Goal: Task Accomplishment & Management: Complete application form

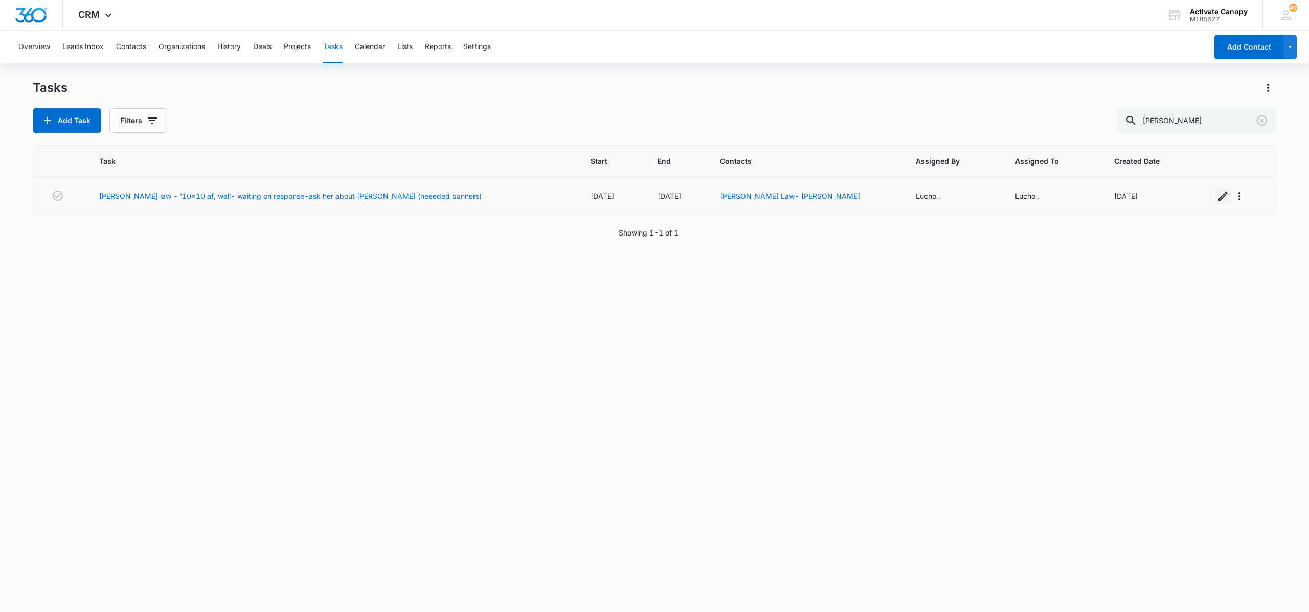
click at [1218, 196] on icon "button" at bounding box center [1222, 196] width 9 height 9
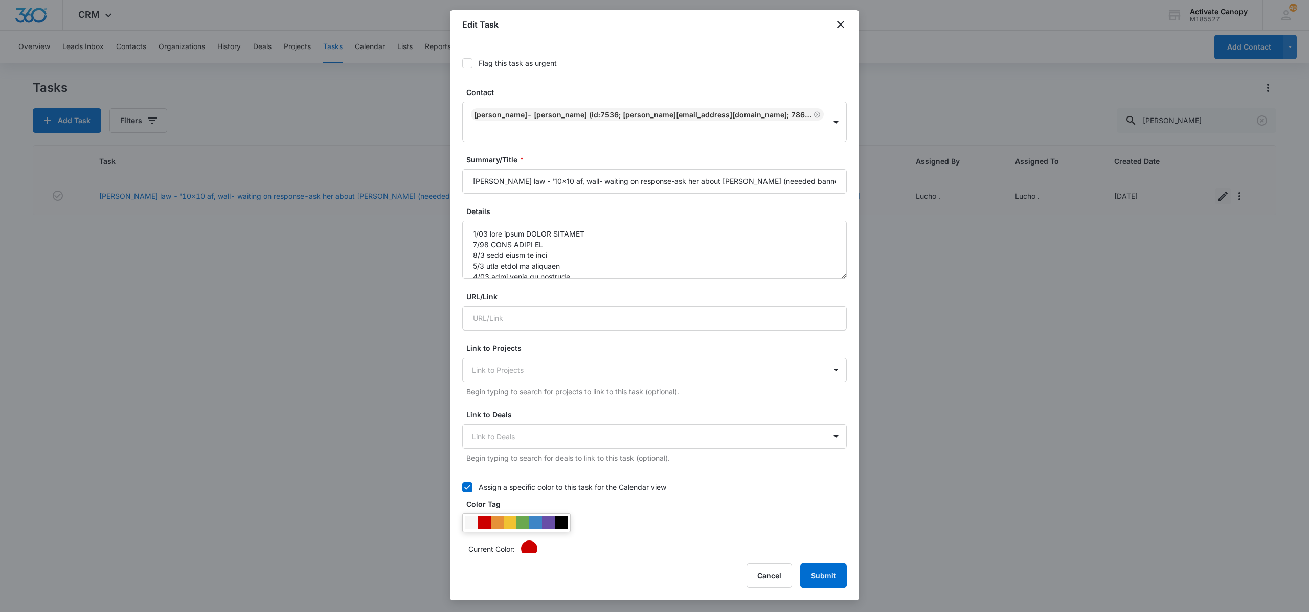
type input "[DATE]"
click at [634, 169] on input "[PERSON_NAME] law - '10x10 af, wall- waiting on response-ask her about [PERSON_…" at bounding box center [654, 181] width 384 height 25
click at [635, 171] on input "[PERSON_NAME] law - '10x10 af, wall- waiting on response-ask her about [PERSON_…" at bounding box center [654, 181] width 384 height 25
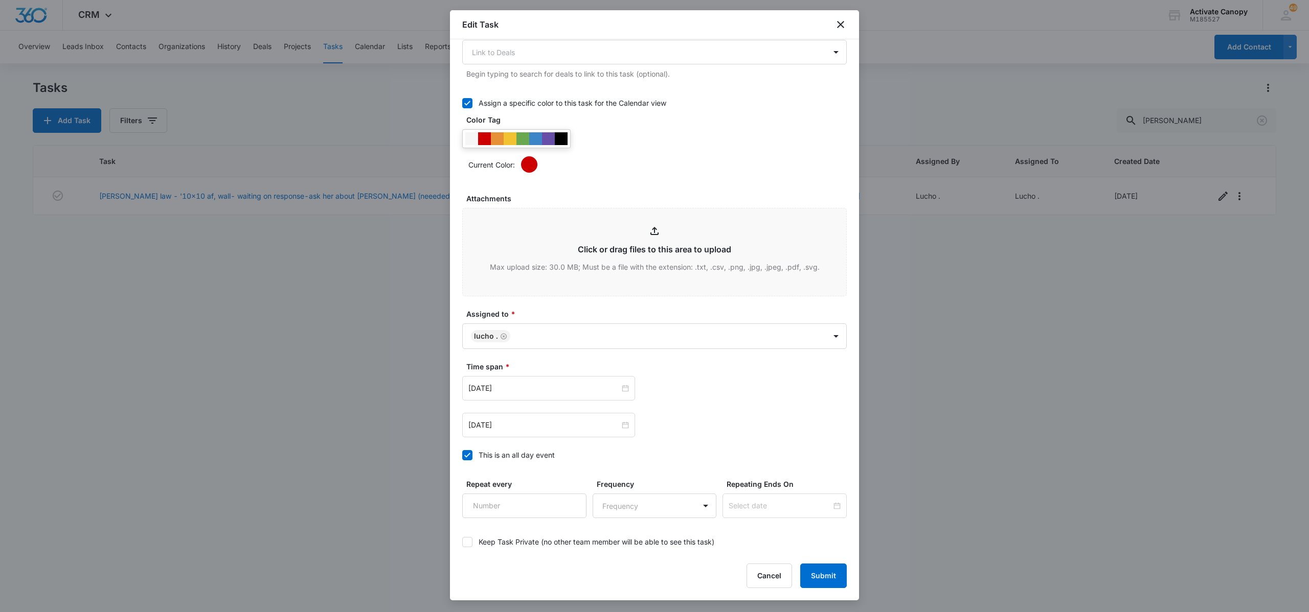
scroll to position [400, 0]
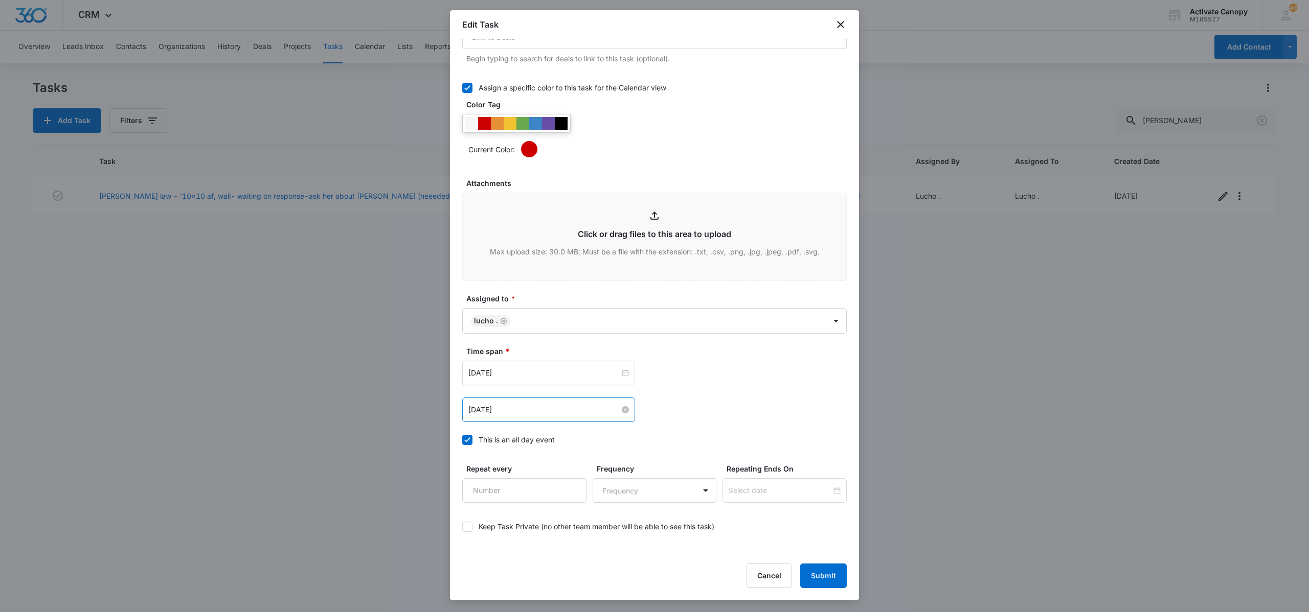
type input "[PERSON_NAME] law - '10x10 af, wall- will wait on them (same design)-ask her ab…"
click at [549, 409] on input "[DATE]" at bounding box center [543, 409] width 151 height 11
type input "[DATE]"
click at [522, 535] on td "30" at bounding box center [514, 533] width 18 height 15
click at [563, 374] on input "[DATE]" at bounding box center [543, 373] width 151 height 11
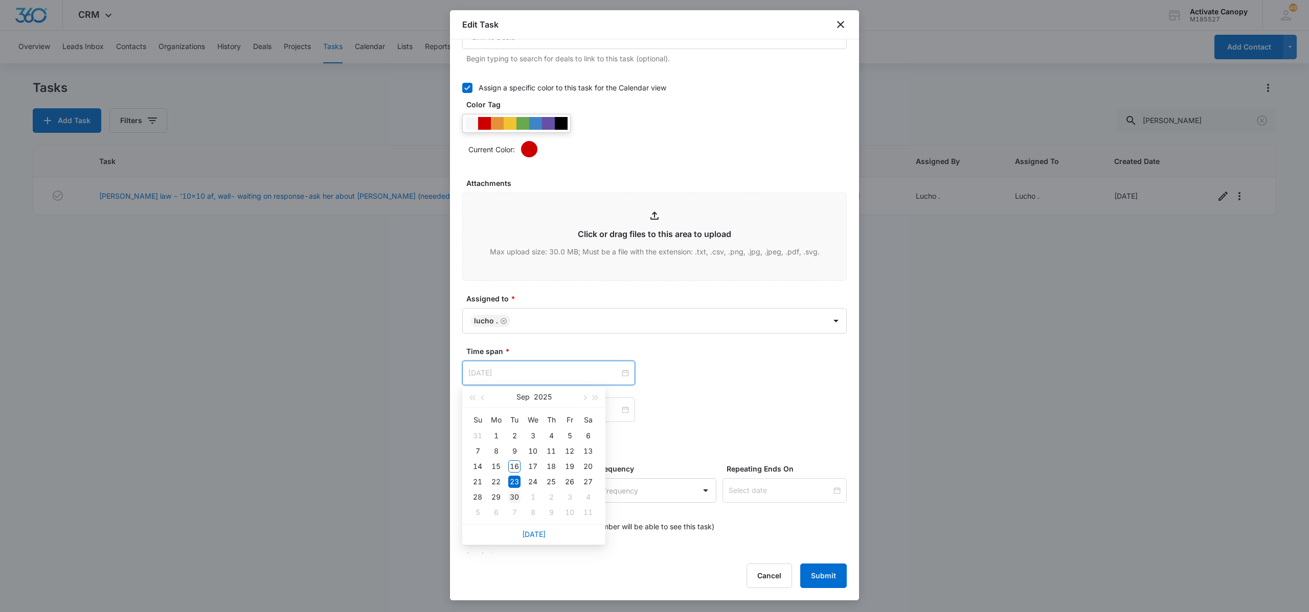
type input "[DATE]"
click at [516, 493] on div "30" at bounding box center [514, 497] width 12 height 12
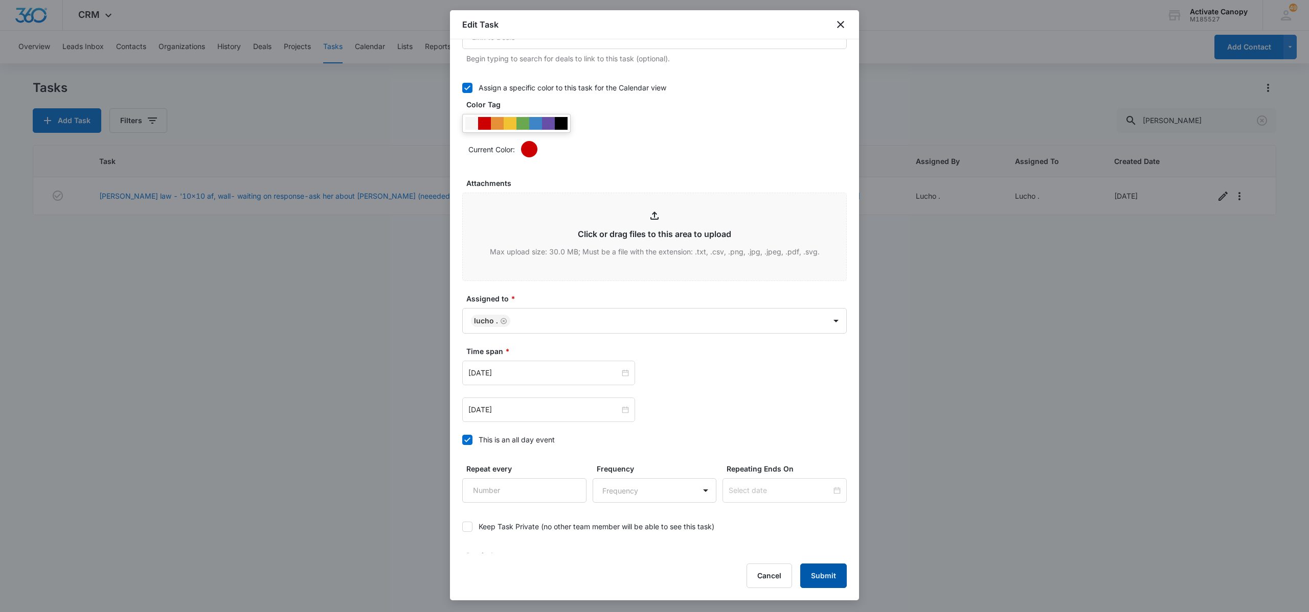
click at [838, 575] on button "Submit" at bounding box center [823, 576] width 47 height 25
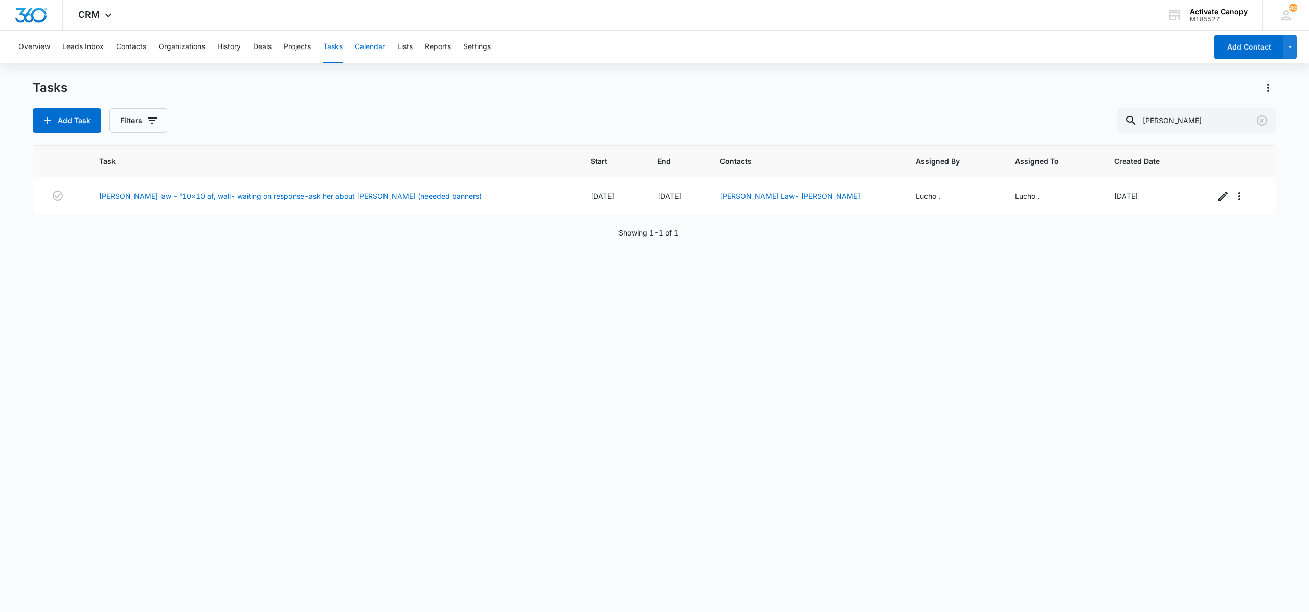
click at [382, 49] on button "Calendar" at bounding box center [370, 47] width 30 height 33
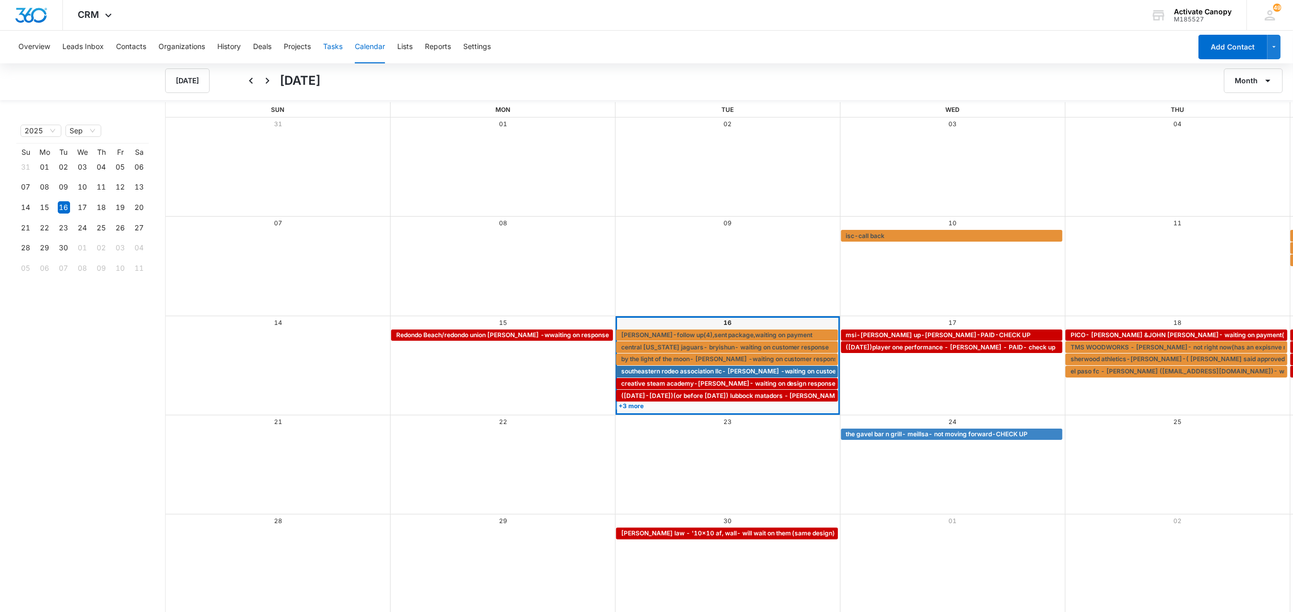
click at [334, 43] on button "Tasks" at bounding box center [332, 47] width 19 height 33
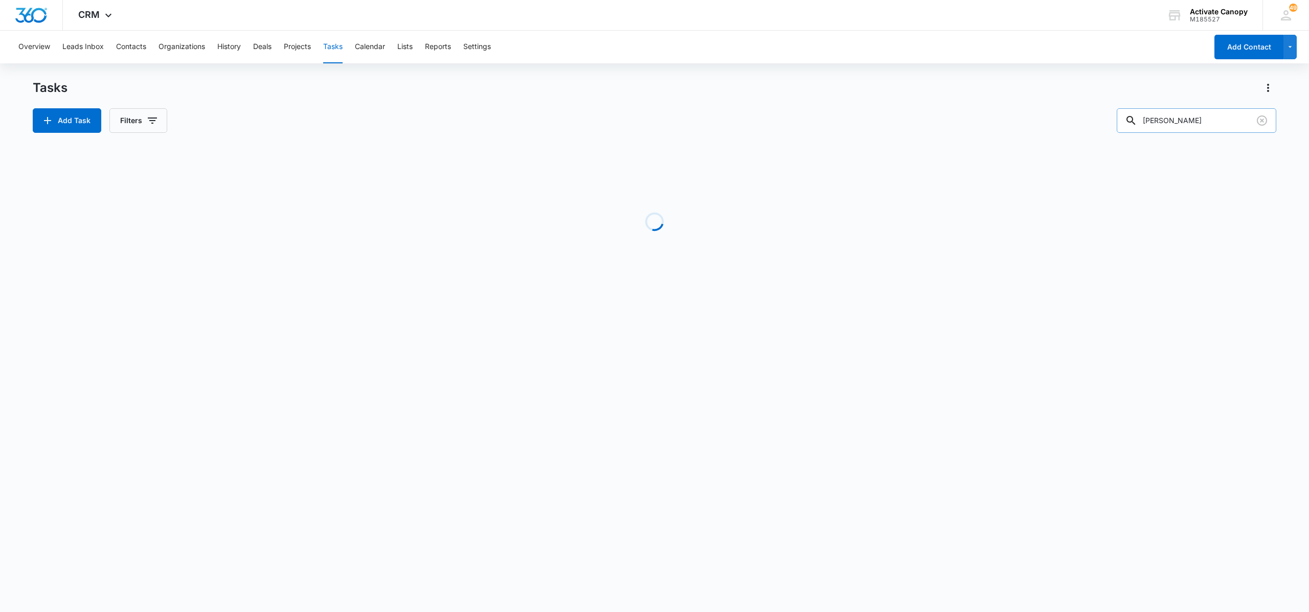
click at [1187, 120] on input "[PERSON_NAME]" at bounding box center [1195, 120] width 159 height 25
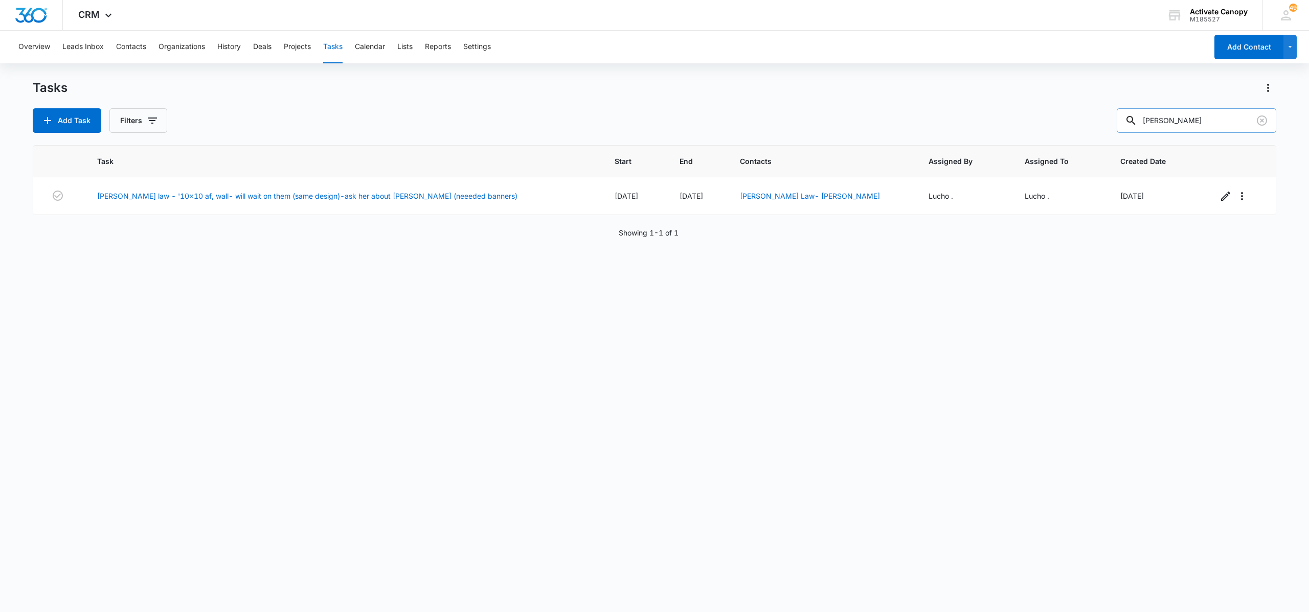
click at [1187, 120] on input "[PERSON_NAME]" at bounding box center [1195, 120] width 159 height 25
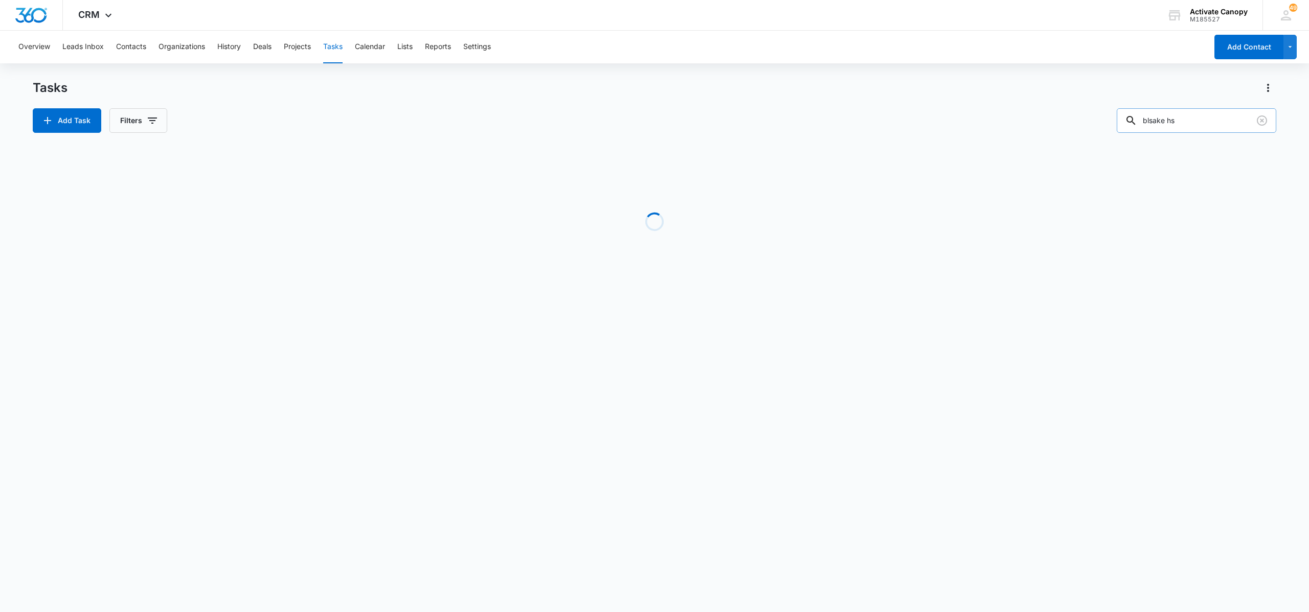
click at [1166, 120] on input "blsake hs" at bounding box center [1195, 120] width 159 height 25
click at [1190, 118] on input "[PERSON_NAME]" at bounding box center [1195, 120] width 159 height 25
type input "[PERSON_NAME]"
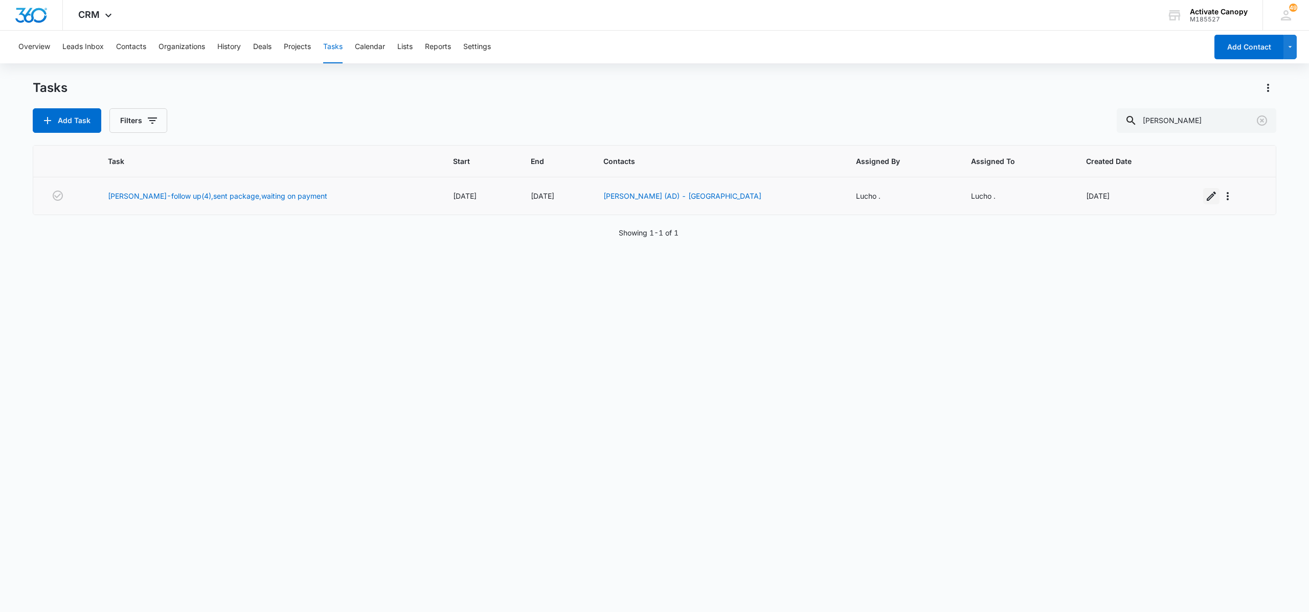
click at [1205, 198] on icon "button" at bounding box center [1211, 196] width 12 height 12
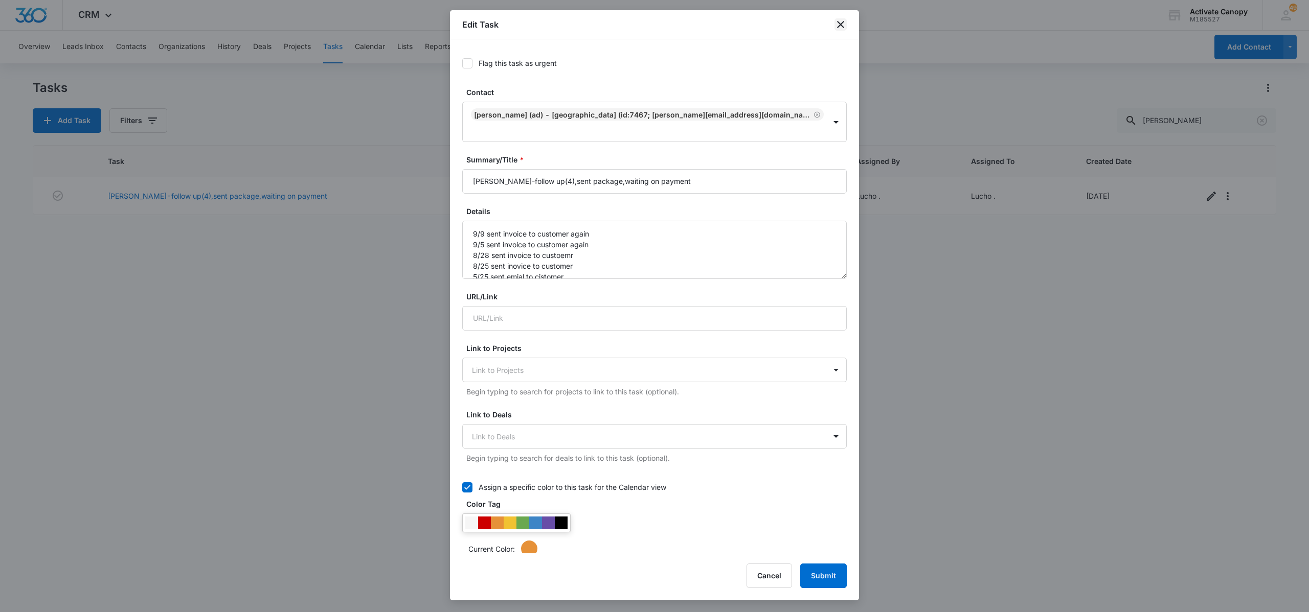
click at [838, 26] on icon "close" at bounding box center [840, 24] width 12 height 12
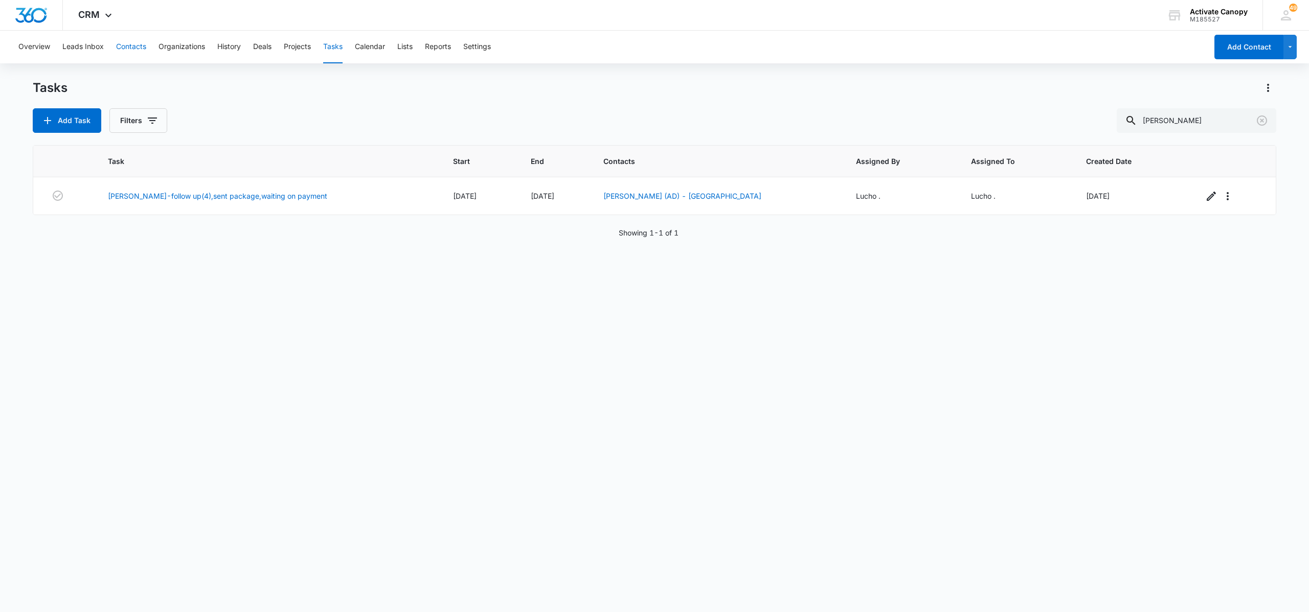
click at [131, 42] on button "Contacts" at bounding box center [131, 47] width 30 height 33
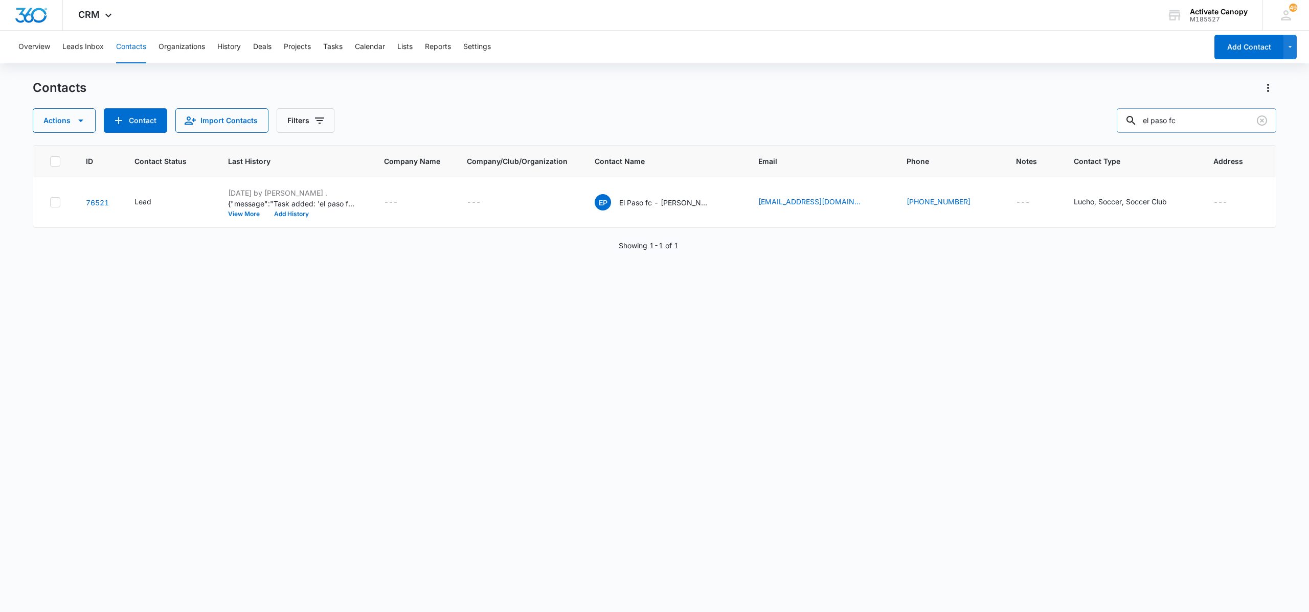
click at [1200, 122] on input "el paso fc" at bounding box center [1195, 120] width 159 height 25
type input "[PERSON_NAME]"
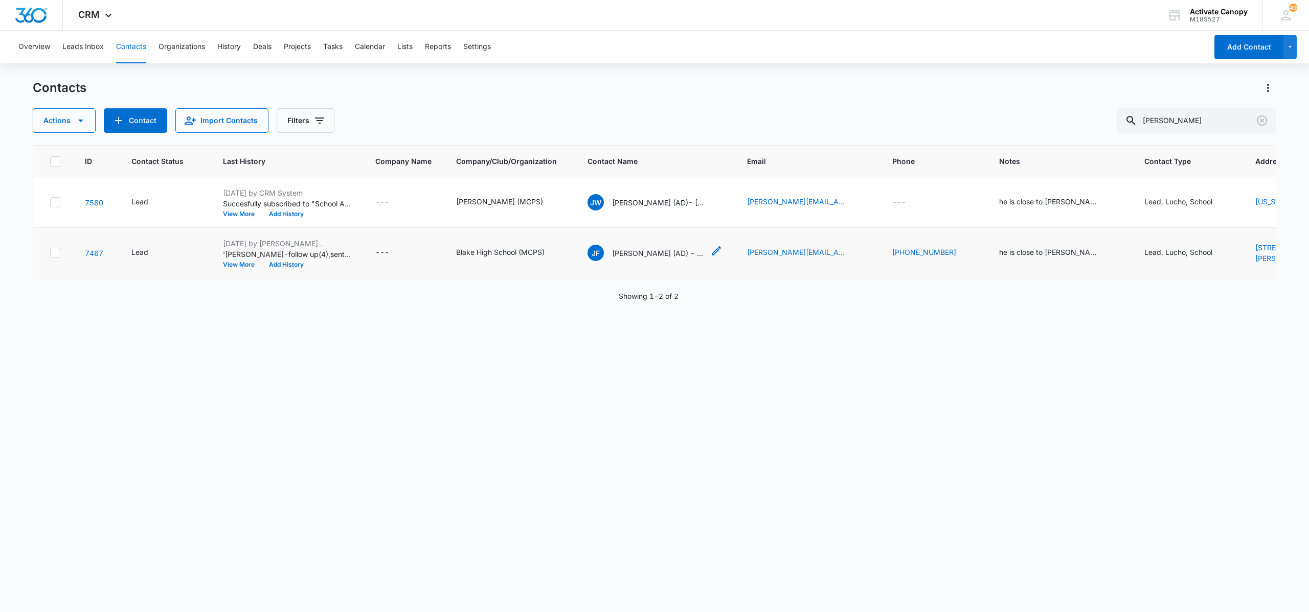
click at [618, 259] on p "[PERSON_NAME] (AD) - [GEOGRAPHIC_DATA]" at bounding box center [658, 253] width 92 height 11
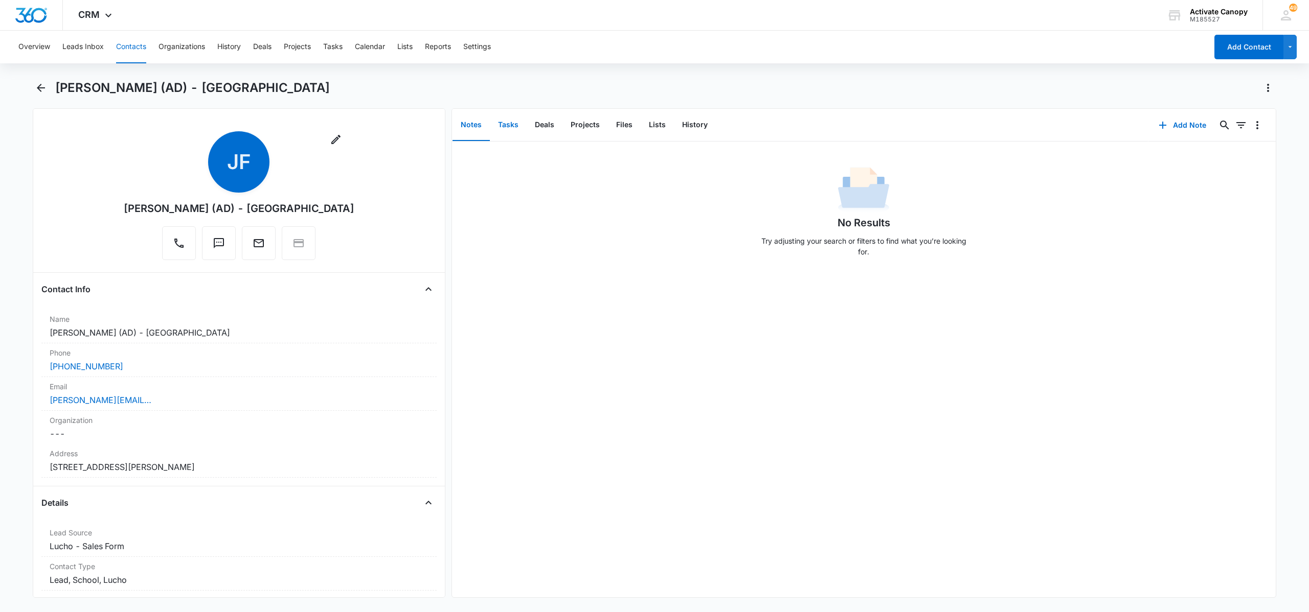
click at [507, 128] on button "Tasks" at bounding box center [508, 125] width 37 height 32
click at [329, 42] on button "Tasks" at bounding box center [332, 47] width 19 height 33
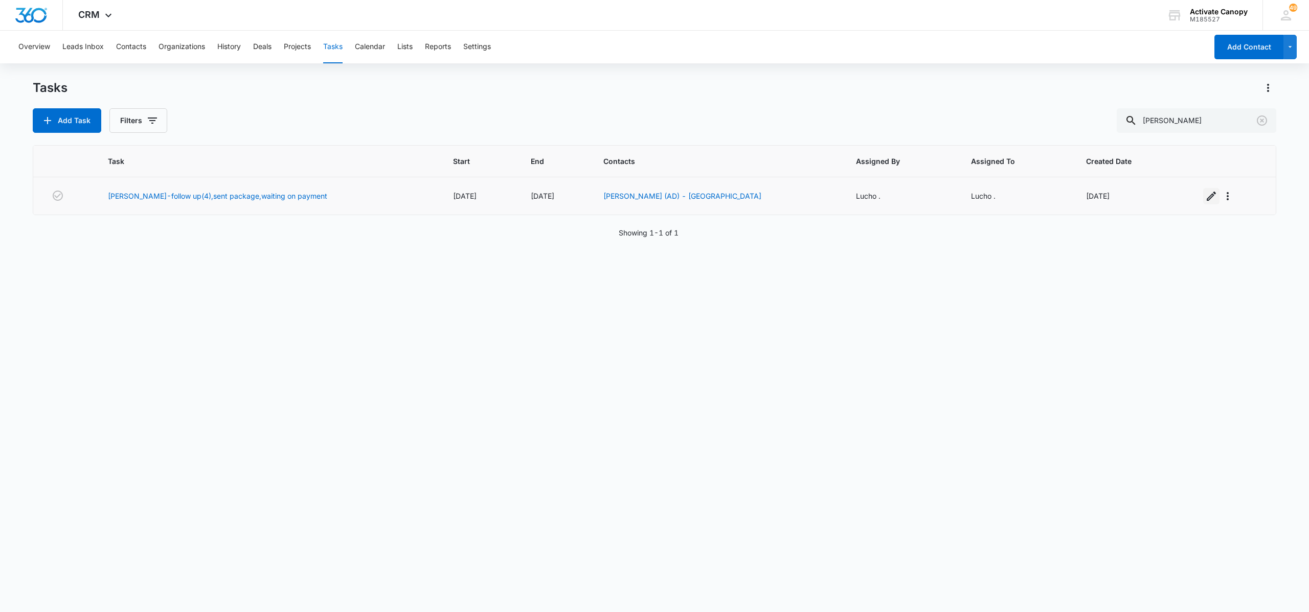
click at [1205, 199] on icon "button" at bounding box center [1211, 196] width 12 height 12
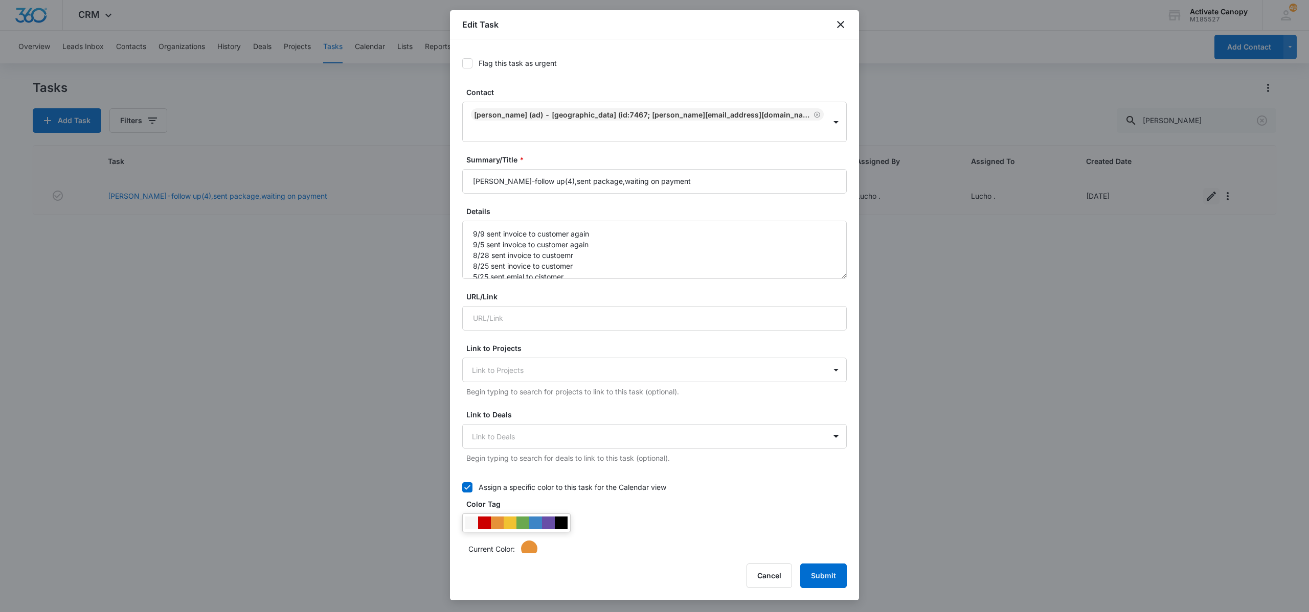
type input "[DATE]"
click at [688, 180] on input "[PERSON_NAME]-follow up(4),sent package,waiting on payment" at bounding box center [654, 181] width 384 height 25
click at [470, 237] on textarea "9/9 sent invoice to customer again 9/5 sent invoice to customer again 8/28 sent…" at bounding box center [654, 250] width 384 height 58
click at [484, 232] on textarea "9/9 sent invoice to customer again 9/5 sent invoice to customer again 8/28 sent…" at bounding box center [654, 250] width 384 height 58
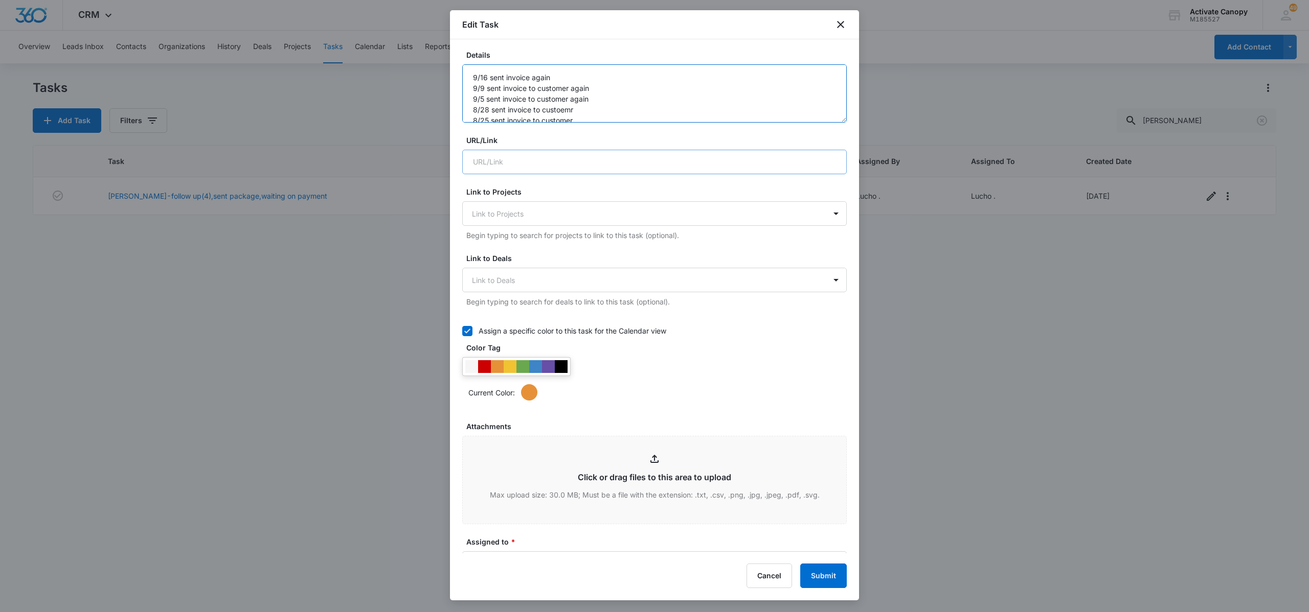
scroll to position [450, 0]
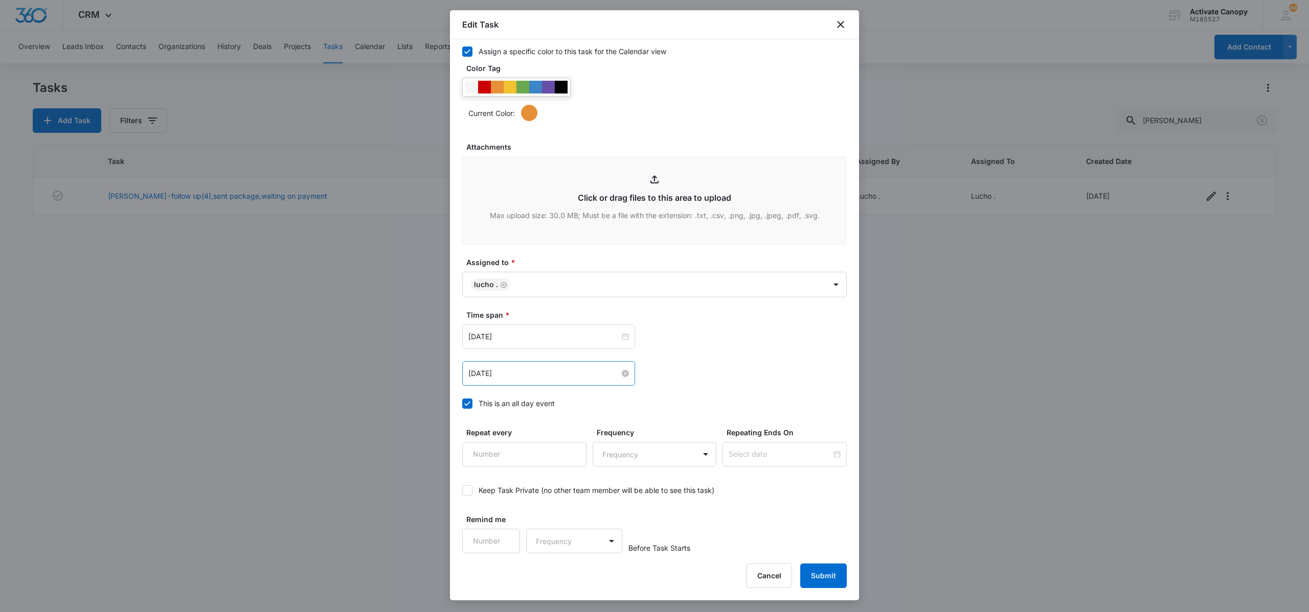
type textarea "9/16 sent invoice again 9/9 sent invoice to customer again 9/5 sent invoice to …"
click at [523, 376] on input "[DATE]" at bounding box center [543, 373] width 151 height 11
type input "[DATE]"
click at [510, 485] on div "23" at bounding box center [514, 483] width 12 height 12
click at [534, 341] on input "[DATE]" at bounding box center [543, 336] width 151 height 11
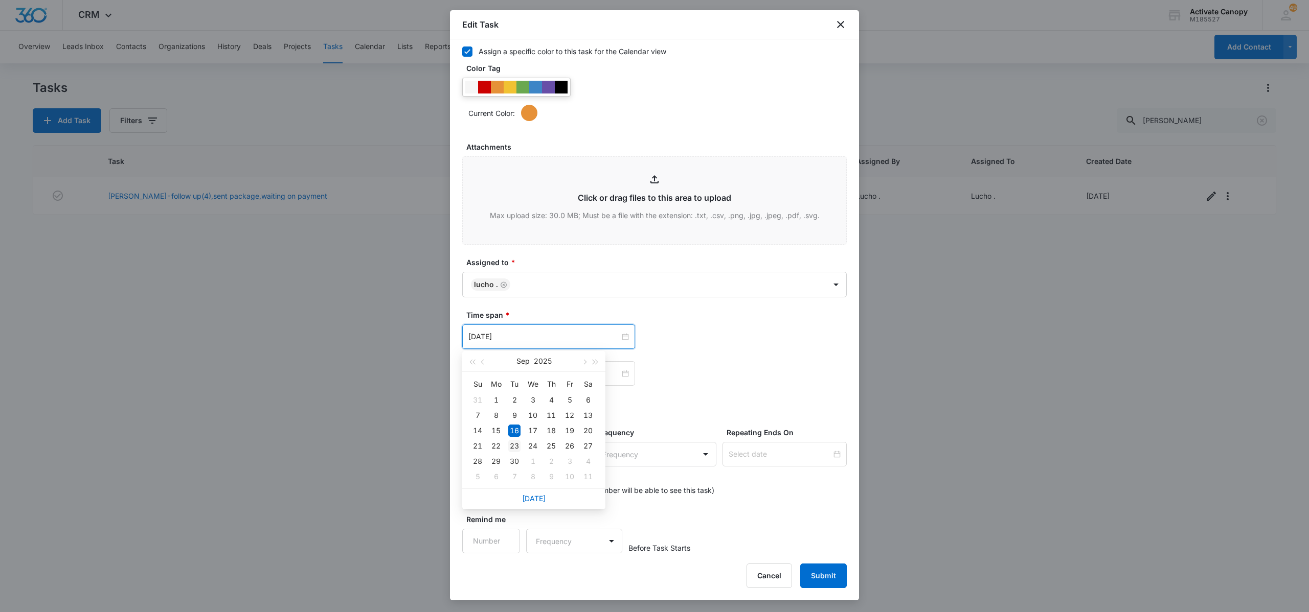
type input "[DATE]"
click at [516, 446] on div "23" at bounding box center [514, 446] width 12 height 12
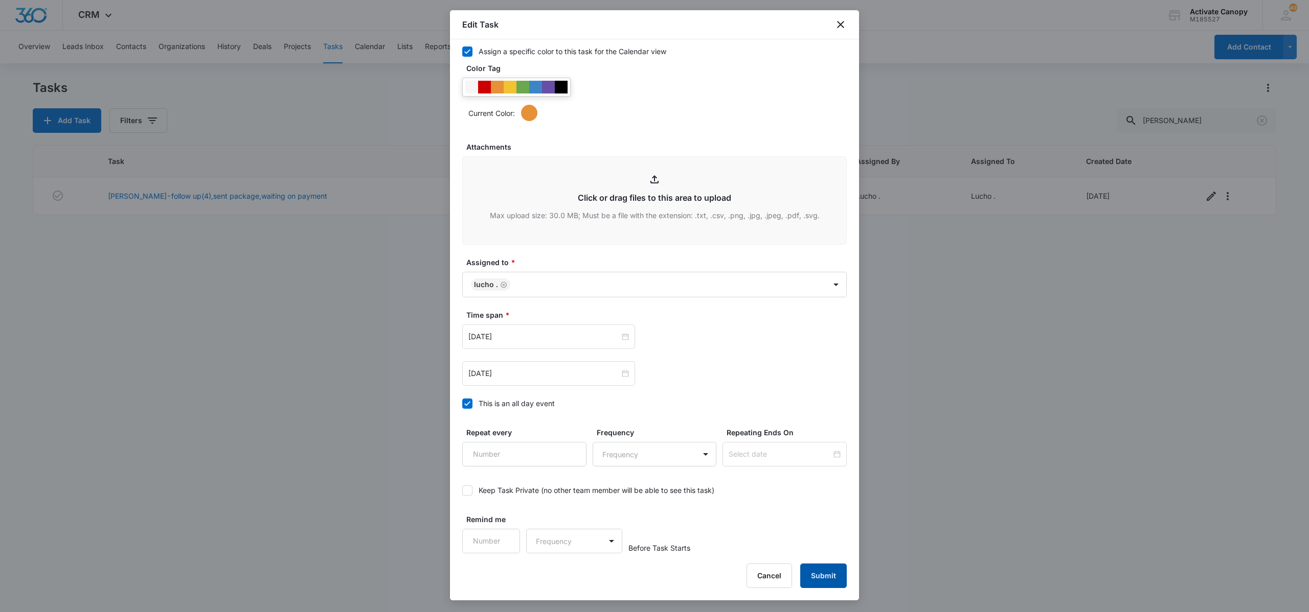
click at [819, 568] on button "Submit" at bounding box center [823, 576] width 47 height 25
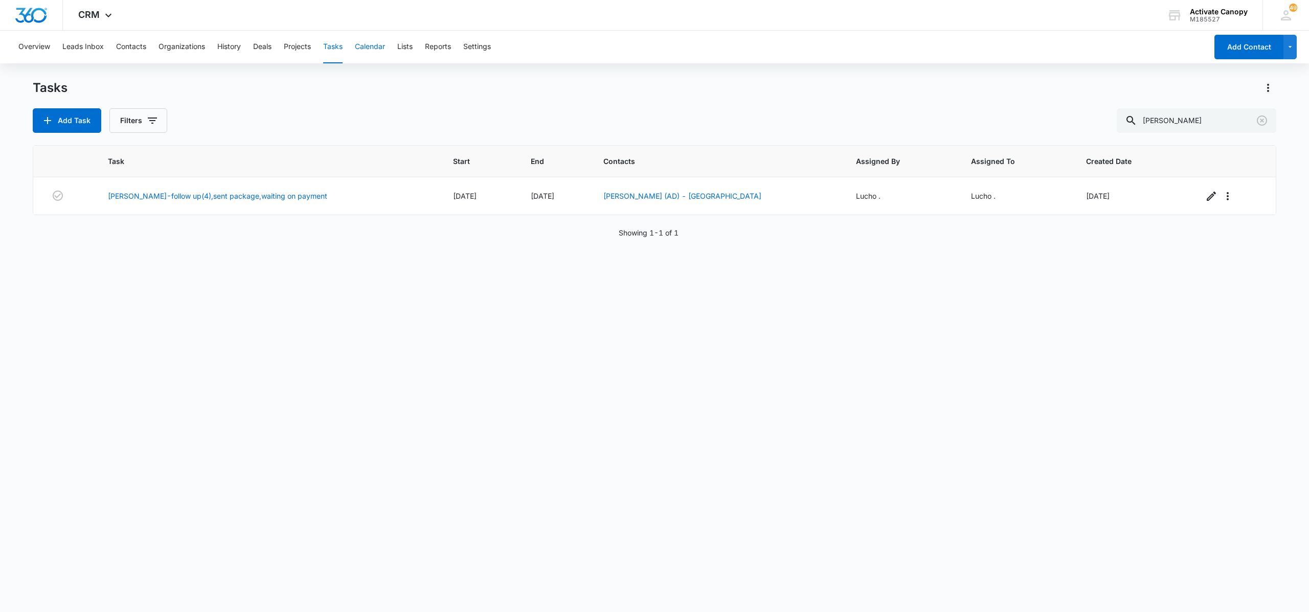
click at [378, 42] on button "Calendar" at bounding box center [370, 47] width 30 height 33
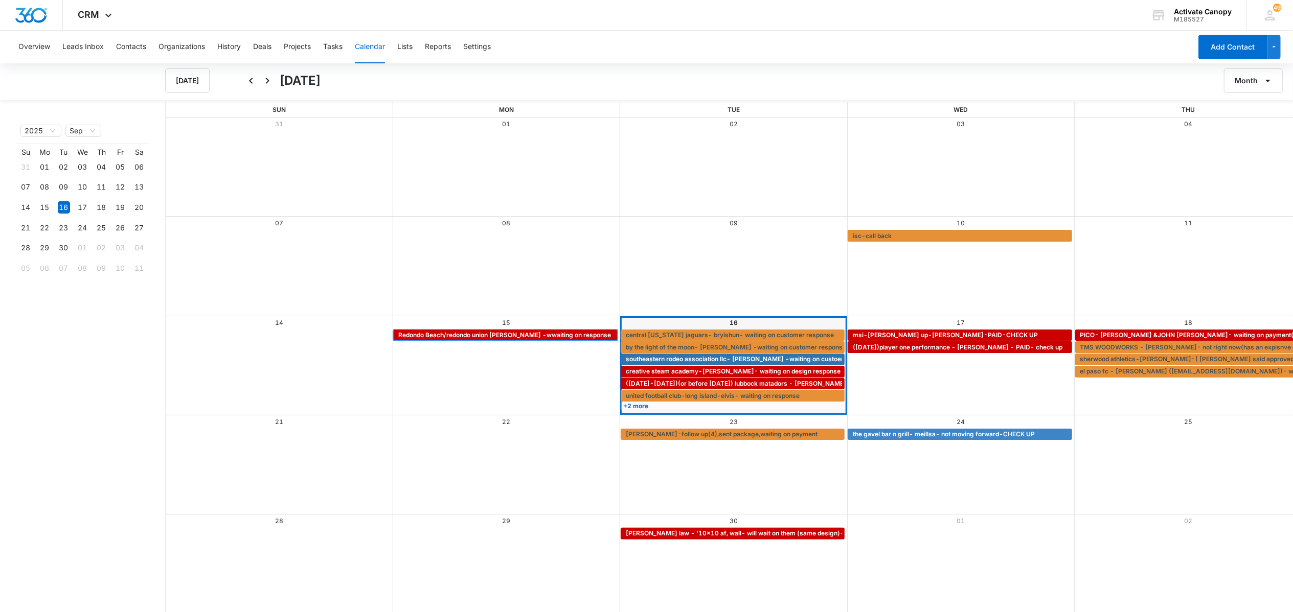
click at [518, 332] on span "Redondo Beach/redondo union [PERSON_NAME] -wwaiting on response" at bounding box center [504, 335] width 213 height 9
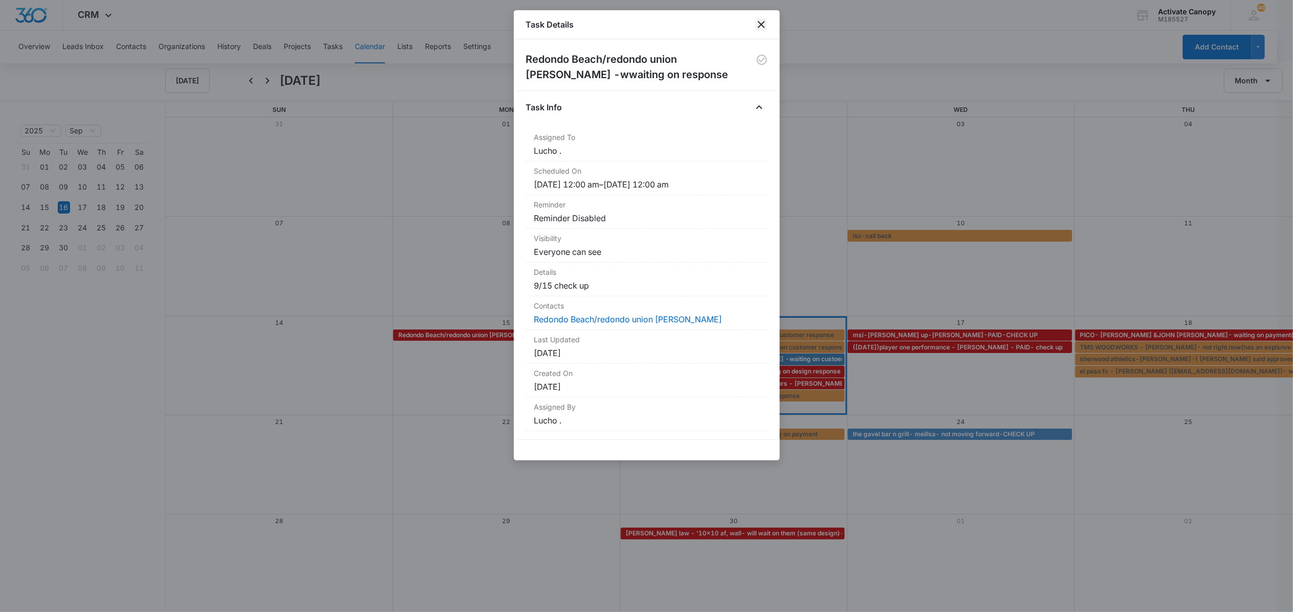
click at [764, 22] on icon "close" at bounding box center [761, 24] width 12 height 12
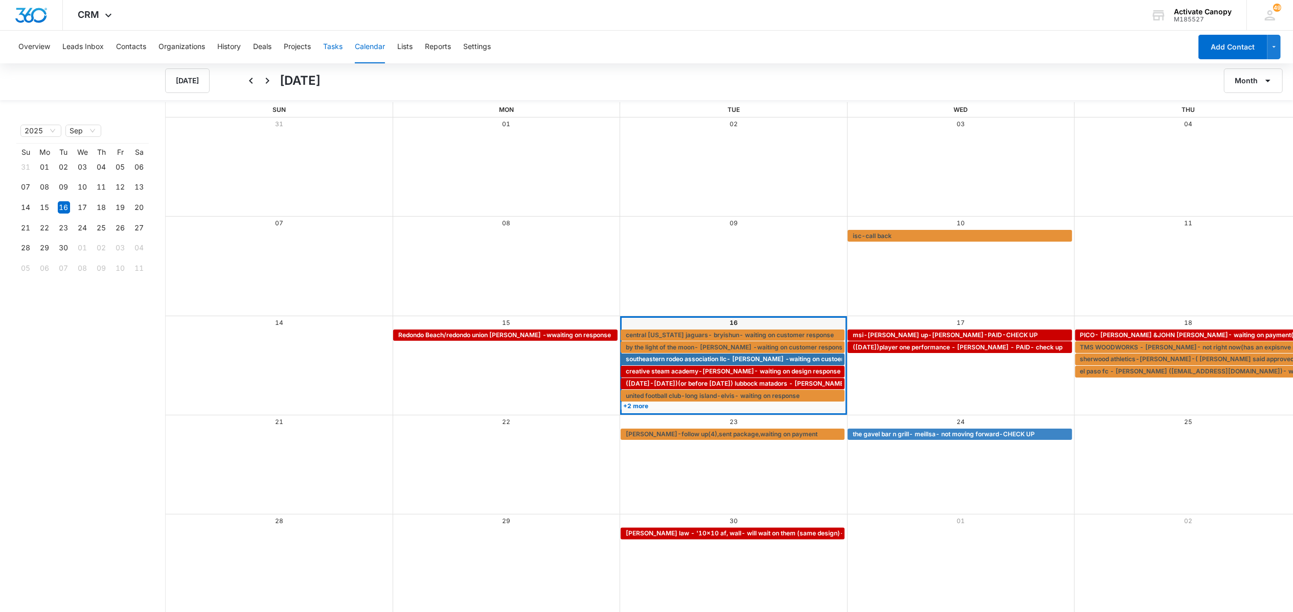
click at [340, 39] on button "Tasks" at bounding box center [332, 47] width 19 height 33
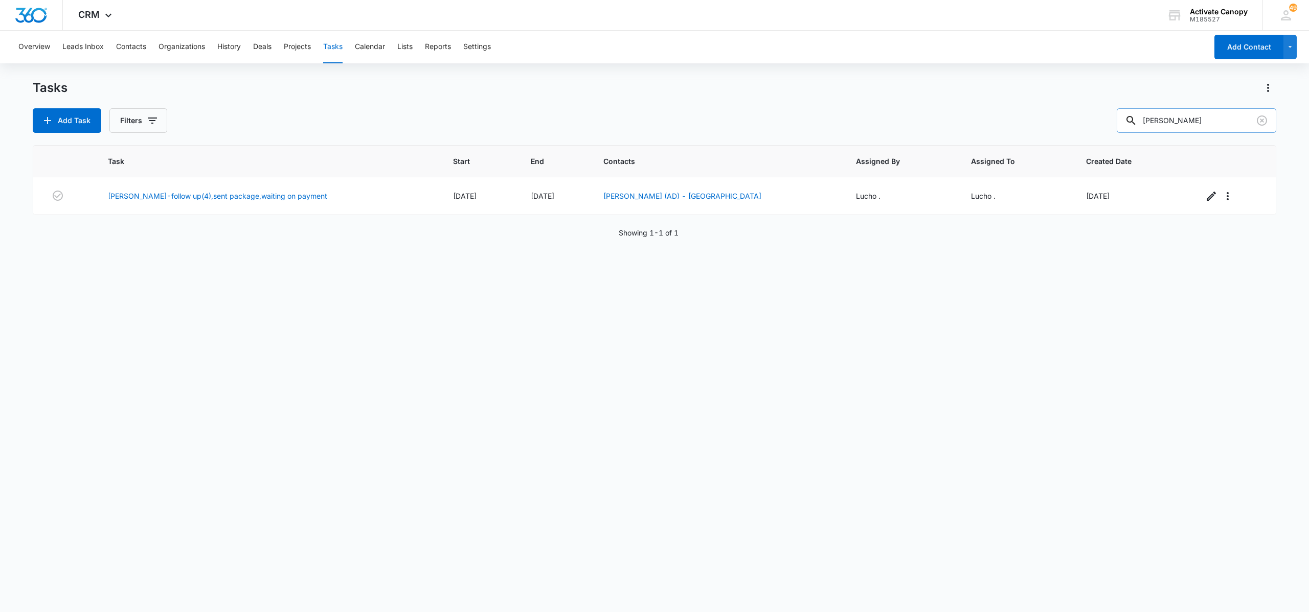
click at [1184, 108] on input "[PERSON_NAME]" at bounding box center [1195, 120] width 159 height 25
type input "redondo"
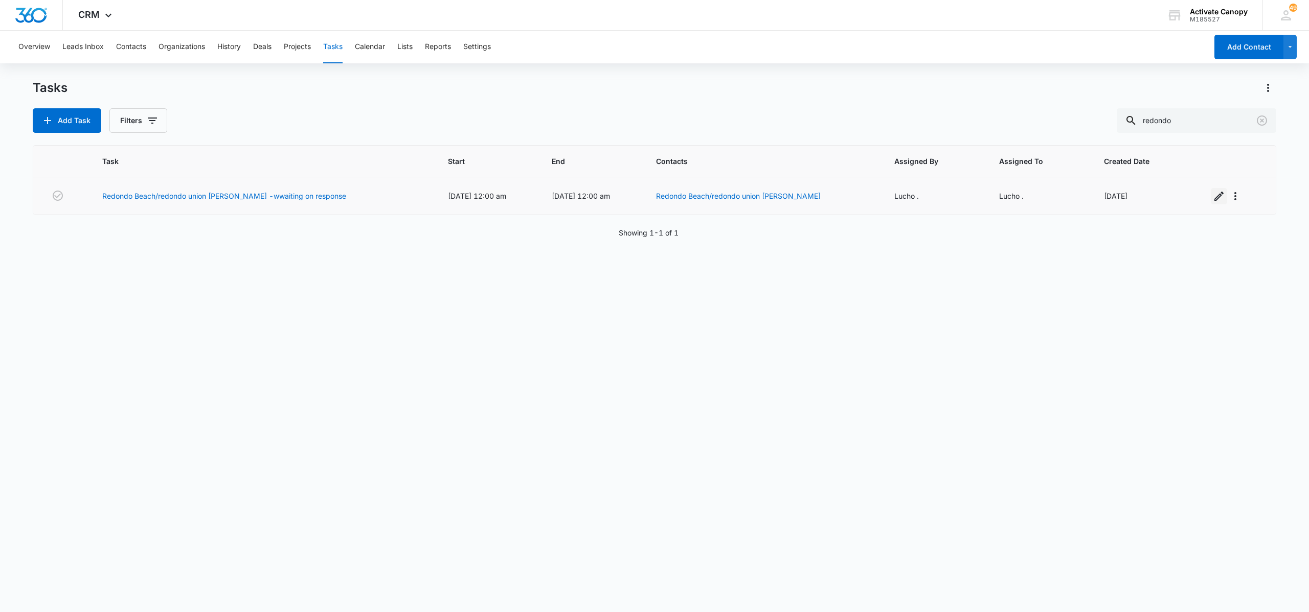
click at [1210, 204] on button "button" at bounding box center [1218, 196] width 16 height 16
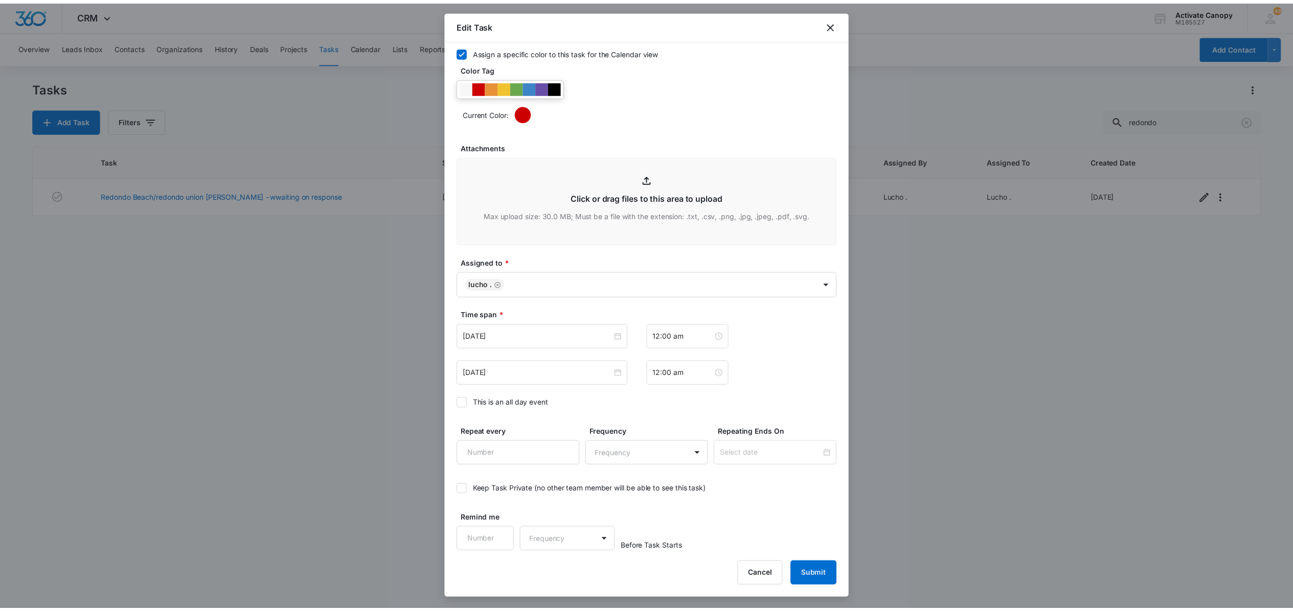
scroll to position [450, 0]
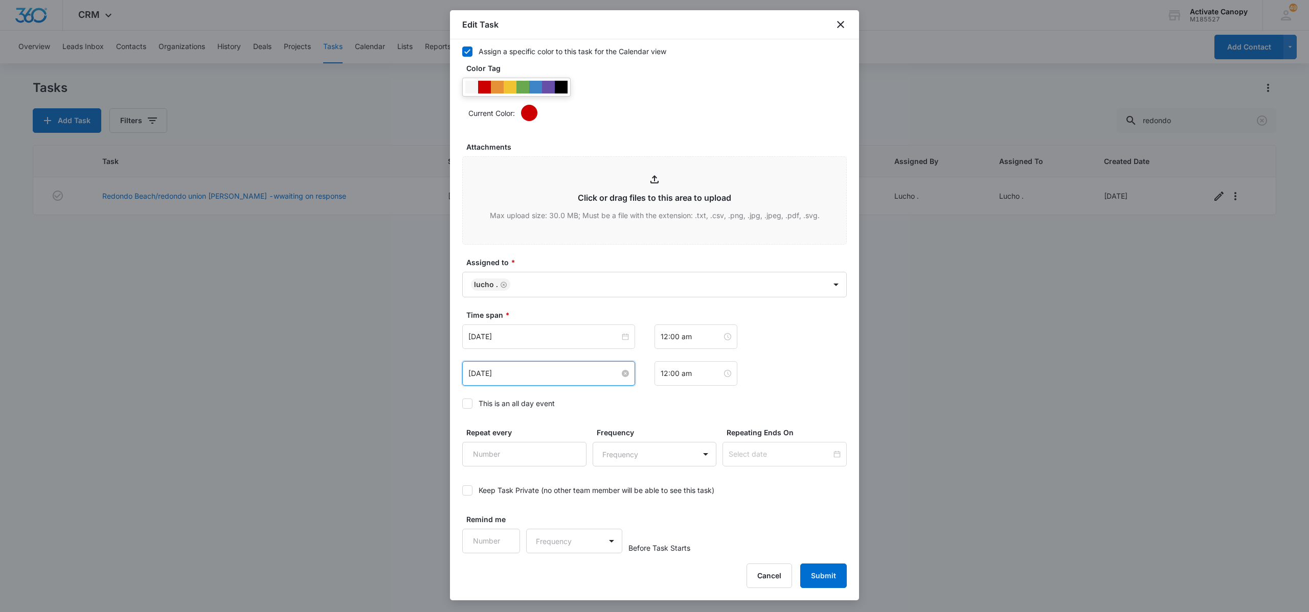
click at [550, 371] on input "[DATE]" at bounding box center [543, 373] width 151 height 11
type input "[DATE]"
click at [503, 482] on td "22" at bounding box center [496, 482] width 18 height 15
click at [541, 342] on input "[DATE]" at bounding box center [543, 336] width 151 height 11
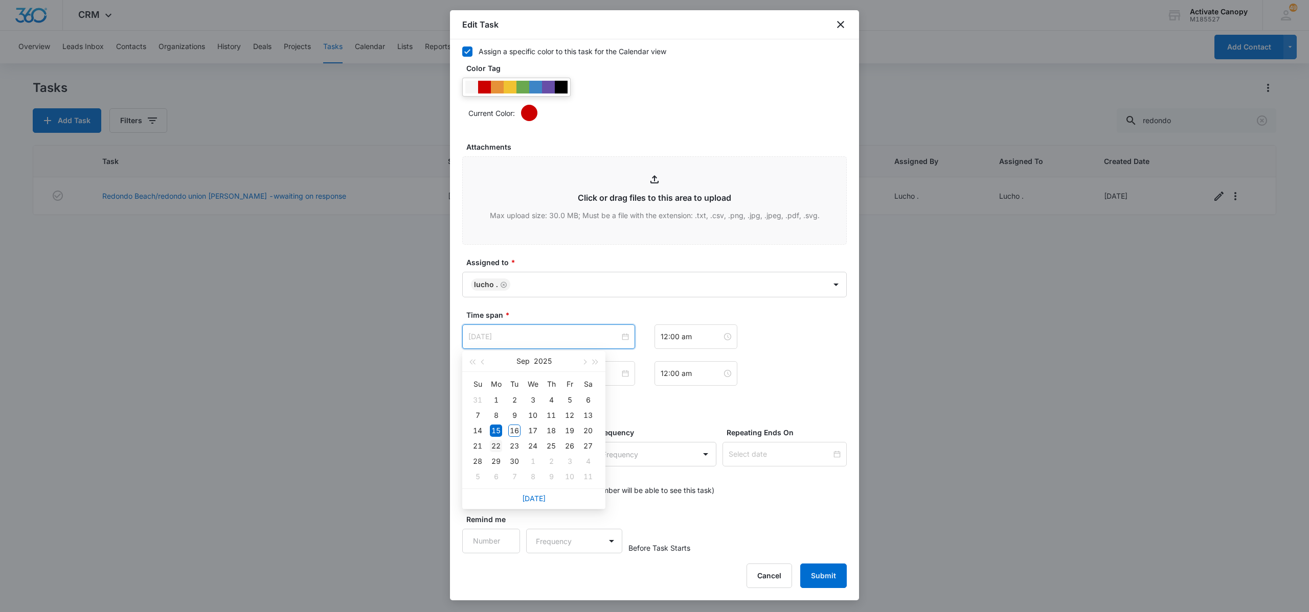
type input "[DATE]"
click at [500, 441] on div "22" at bounding box center [496, 446] width 12 height 12
click at [832, 570] on button "Submit" at bounding box center [823, 576] width 47 height 25
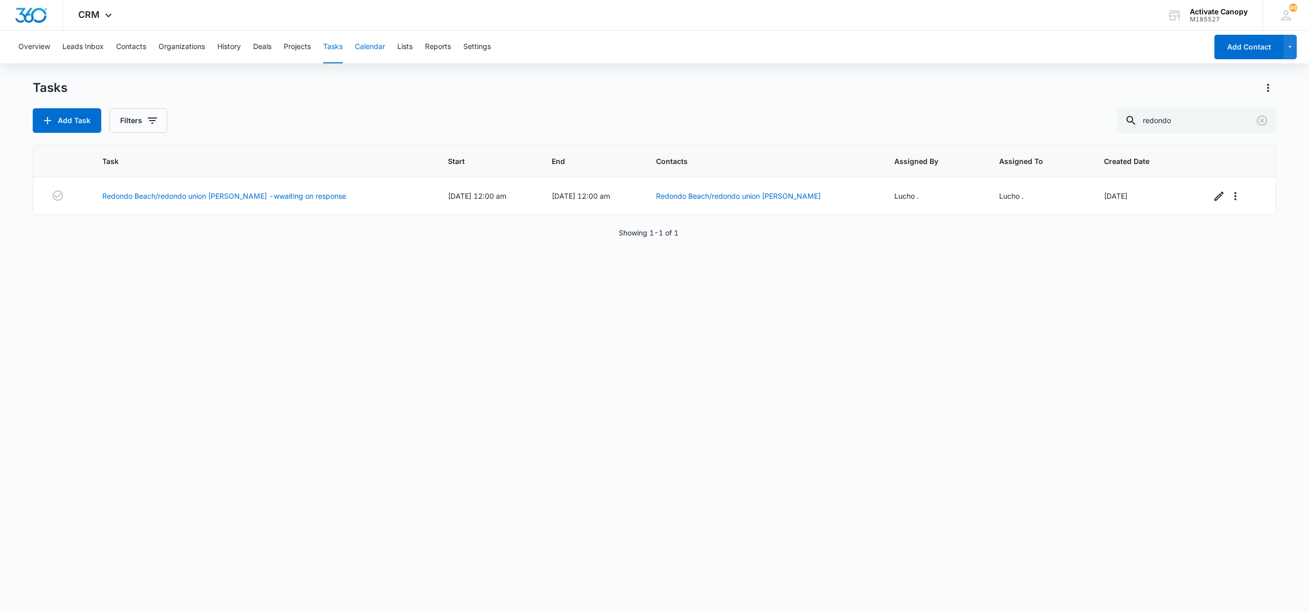
click at [366, 45] on button "Calendar" at bounding box center [370, 47] width 30 height 33
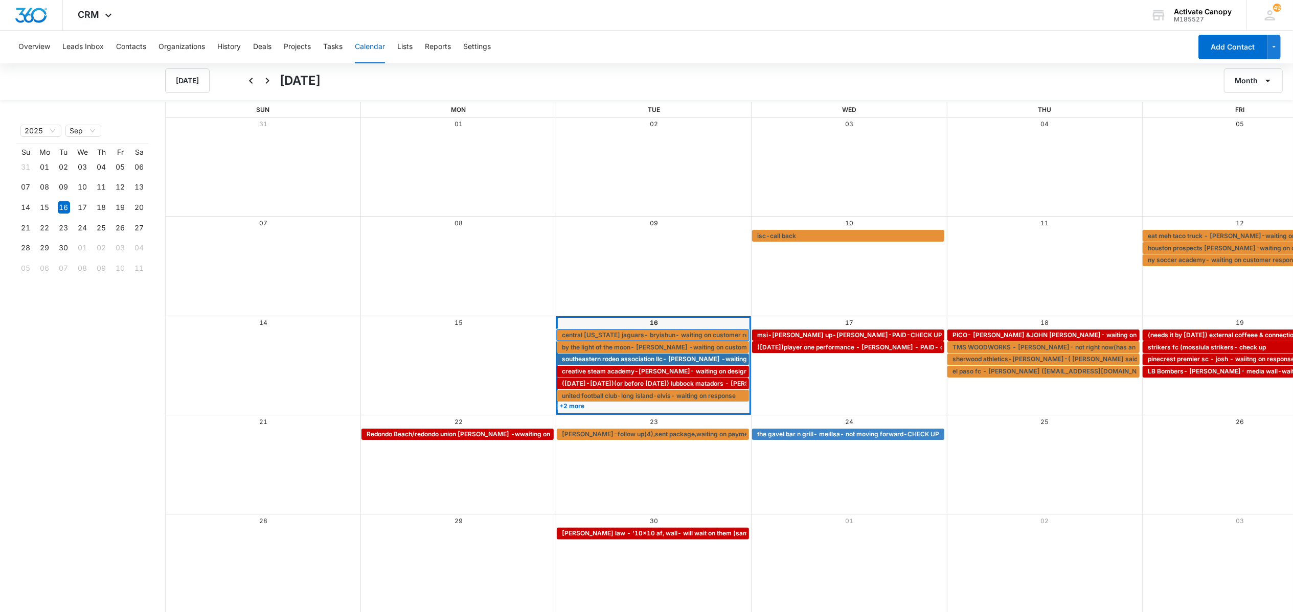
click at [592, 337] on span "central [US_STATE] jaguars- bryishun- waiting on customer response" at bounding box center [666, 335] width 208 height 9
